Goal: Information Seeking & Learning: Learn about a topic

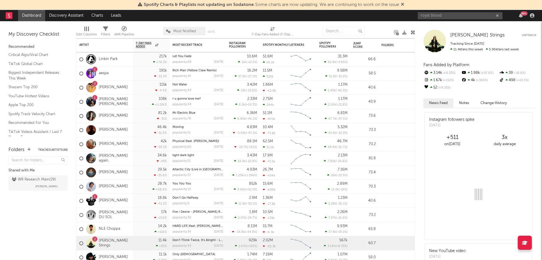
type input "royal bloo"
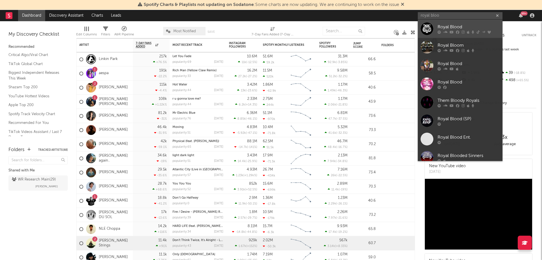
click at [452, 24] on div "Royal Blood" at bounding box center [469, 26] width 62 height 7
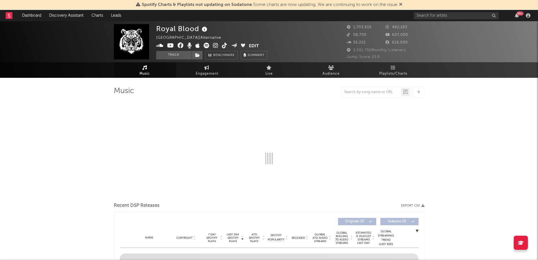
select select "6m"
